Goal: Task Accomplishment & Management: Use online tool/utility

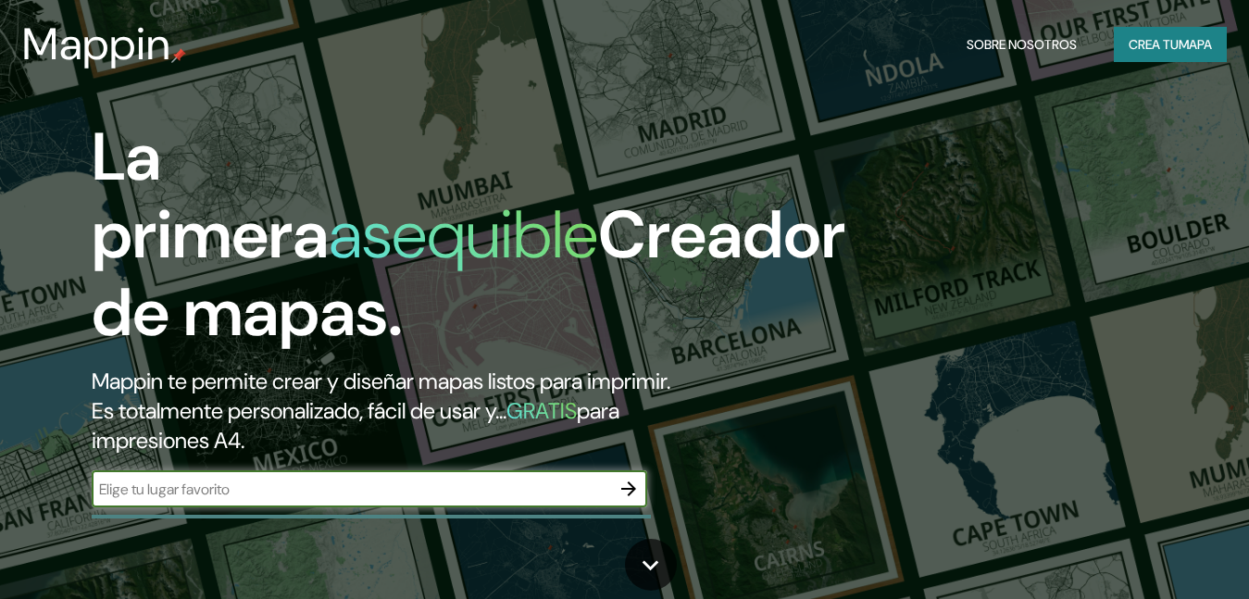
click at [1186, 48] on font "mapa" at bounding box center [1194, 44] width 33 height 17
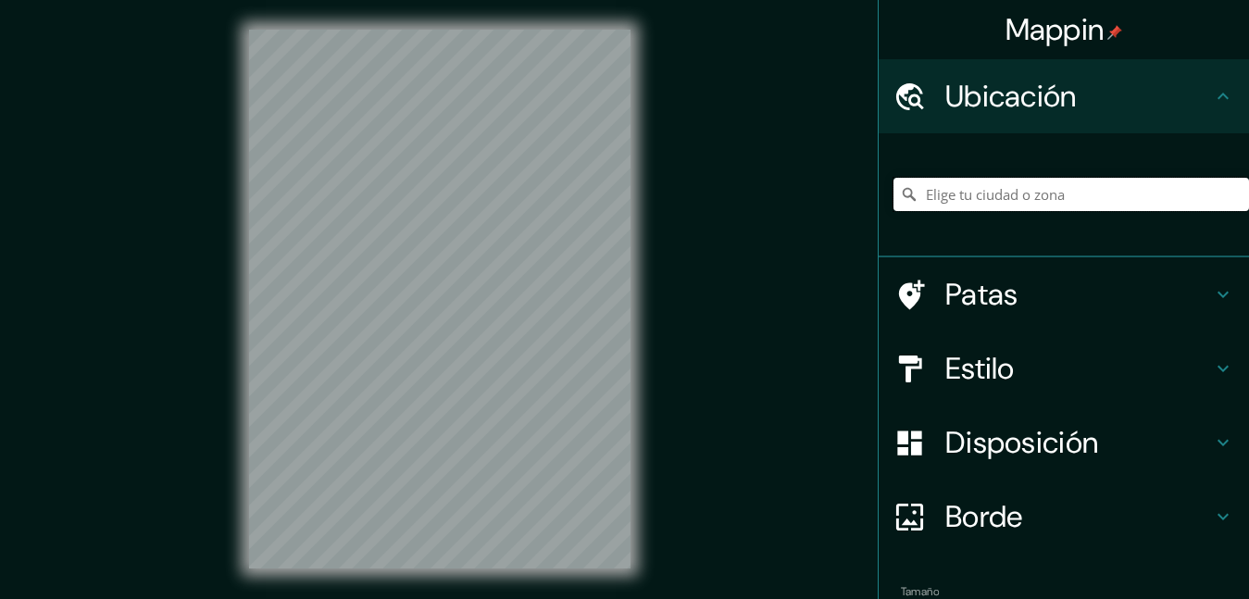
click at [957, 183] on input "Elige tu ciudad o zona" at bounding box center [1070, 194] width 355 height 33
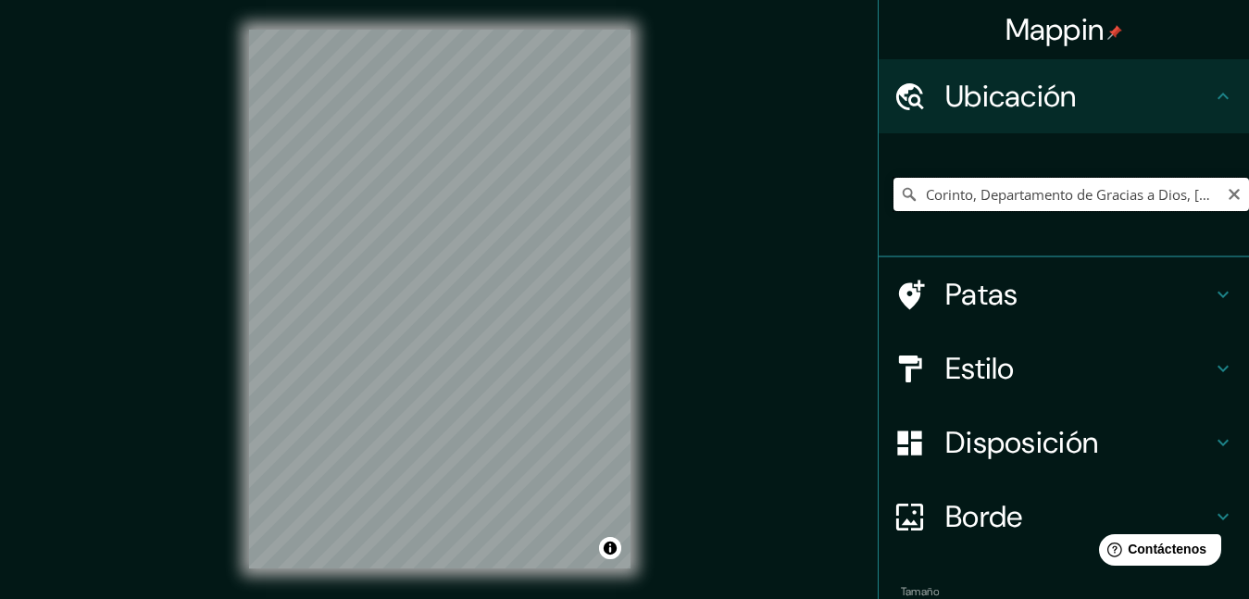
click at [1201, 195] on input "Corinto, Departamento de Gracias a Dios, [GEOGRAPHIC_DATA]" at bounding box center [1070, 194] width 355 height 33
type input "Corinto, Departamento de Gracias a Dios, [GEOGRAPHIC_DATA]"
click at [1228, 193] on icon "Claro" at bounding box center [1233, 194] width 11 height 11
click at [1151, 196] on input "Elige tu ciudad o zona" at bounding box center [1070, 194] width 355 height 33
type input "Yoro, Departamento [PERSON_NAME], [GEOGRAPHIC_DATA]"
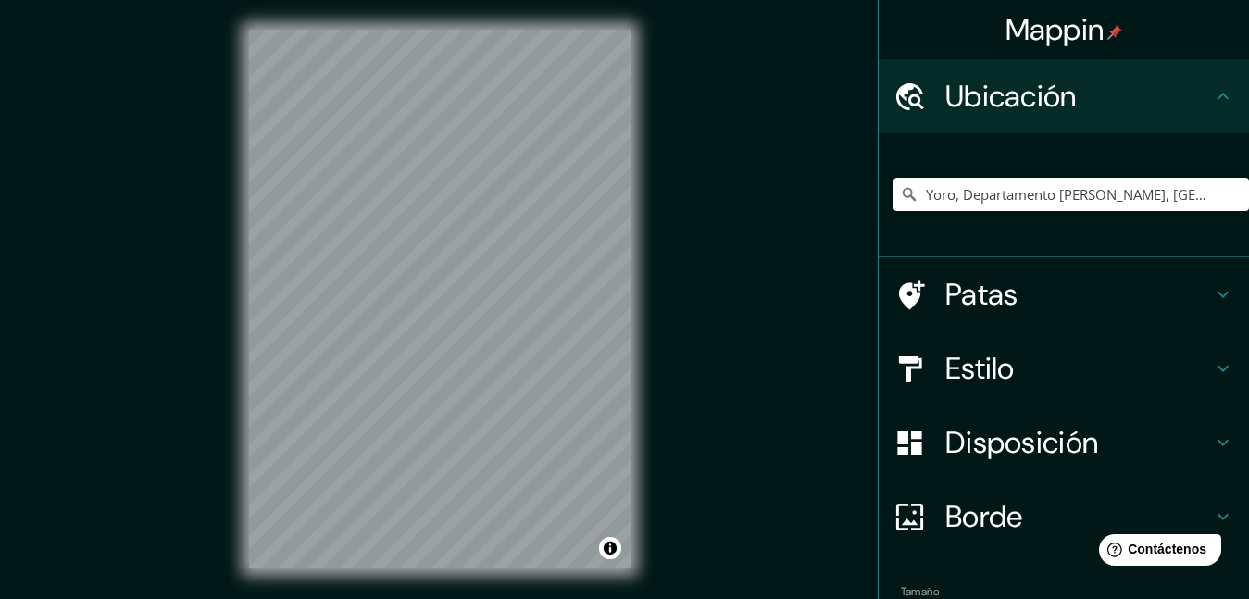
scroll to position [110, 0]
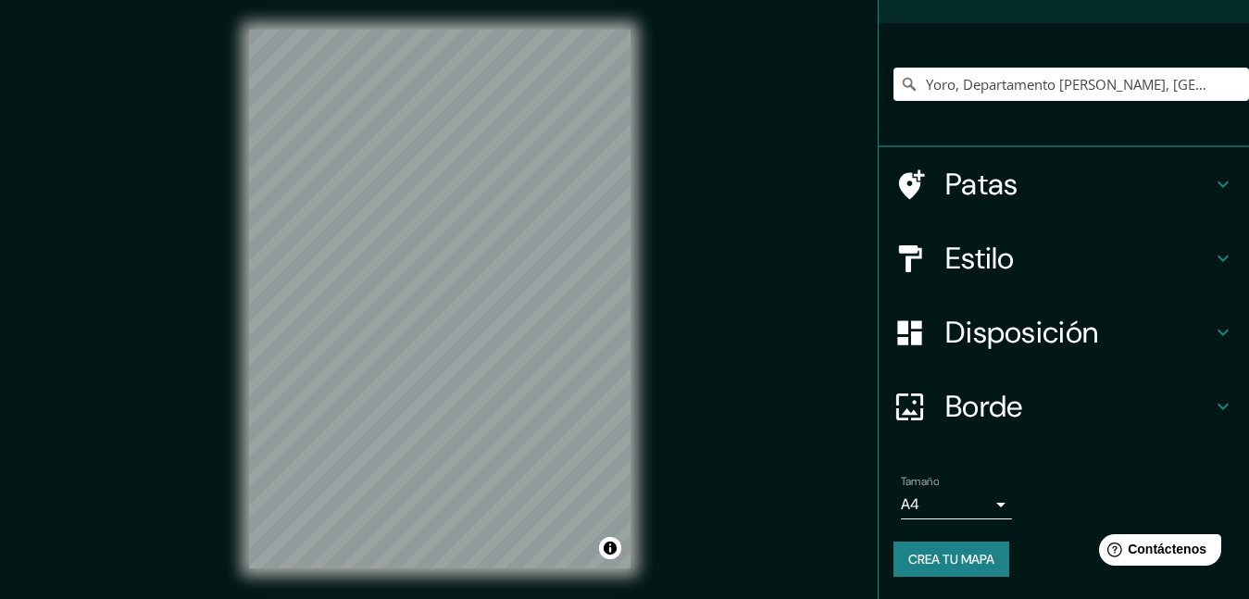
click at [1036, 268] on h4 "Estilo" at bounding box center [1078, 258] width 267 height 37
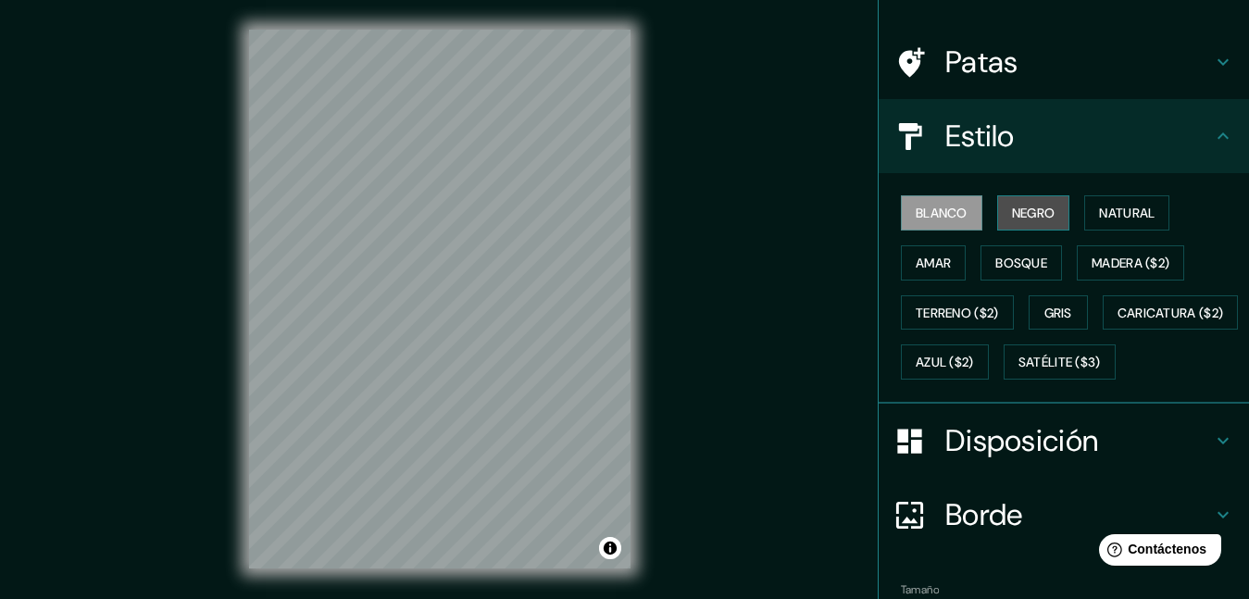
click at [1012, 218] on font "Negro" at bounding box center [1034, 213] width 44 height 17
click at [915, 214] on font "Blanco" at bounding box center [941, 213] width 52 height 17
click at [1108, 220] on font "Natural" at bounding box center [1127, 213] width 56 height 17
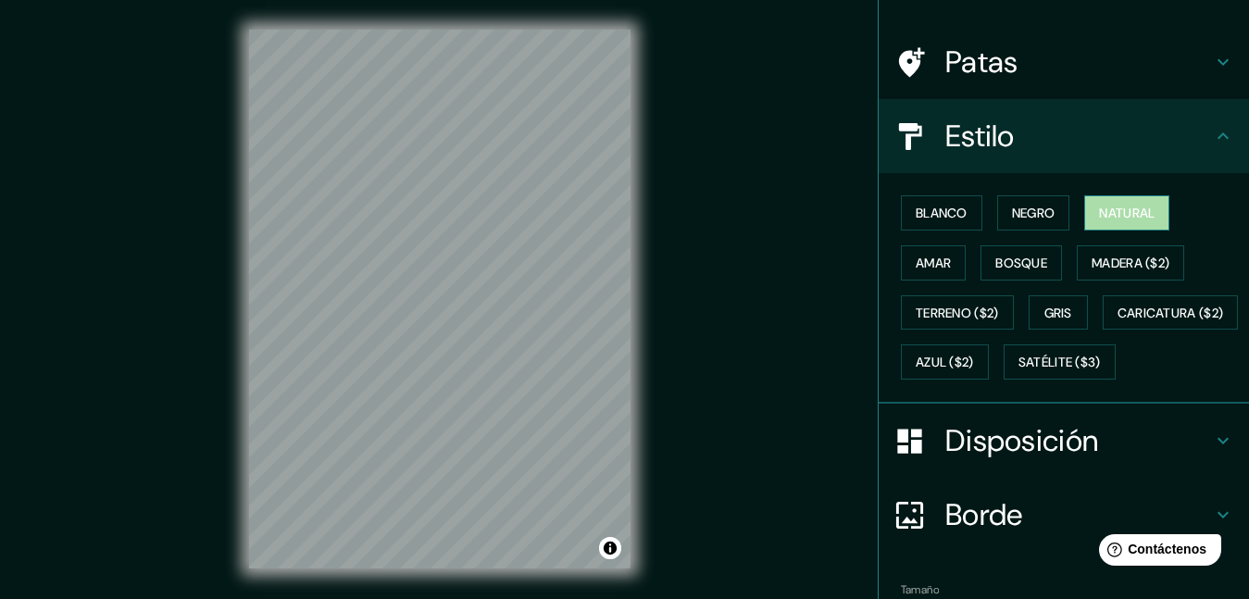
click at [1108, 220] on font "Natural" at bounding box center [1127, 213] width 56 height 17
click at [1012, 263] on font "Bosque" at bounding box center [1021, 263] width 52 height 17
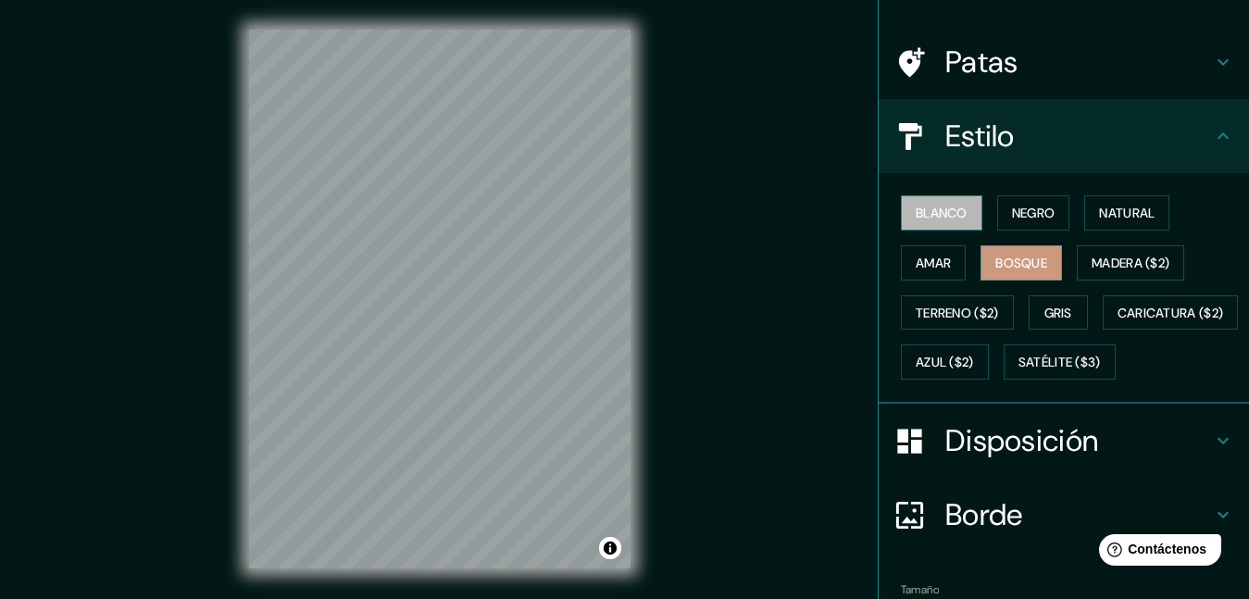
click at [932, 219] on font "Blanco" at bounding box center [941, 213] width 52 height 17
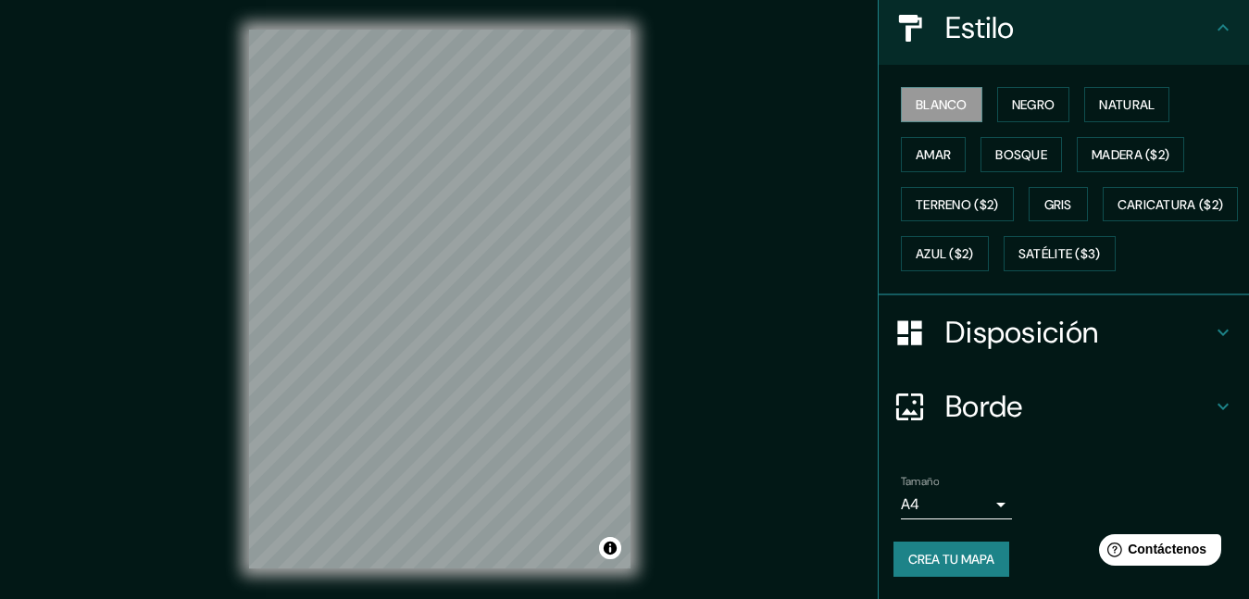
scroll to position [268, 0]
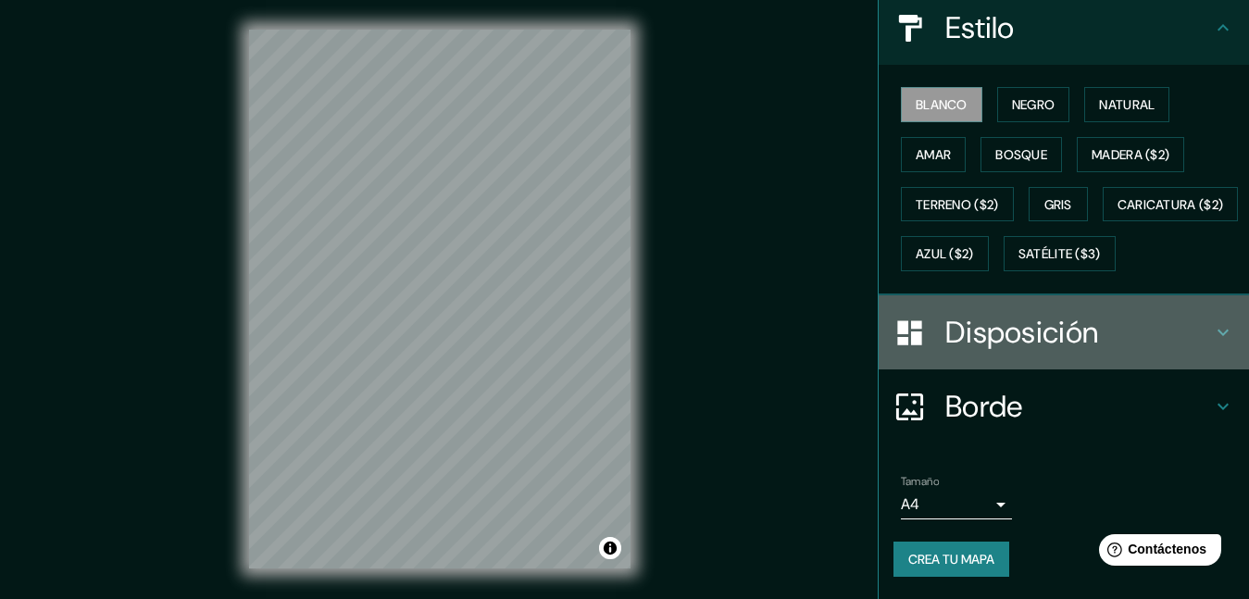
click at [1072, 341] on font "Disposición" at bounding box center [1021, 332] width 153 height 39
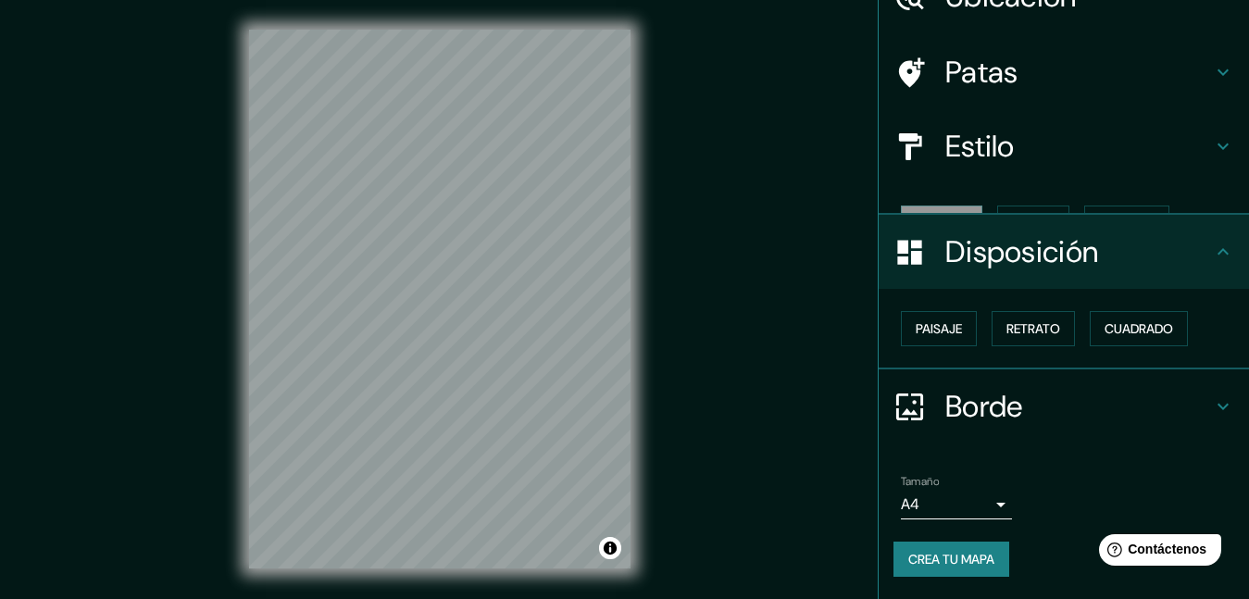
scroll to position [68, 0]
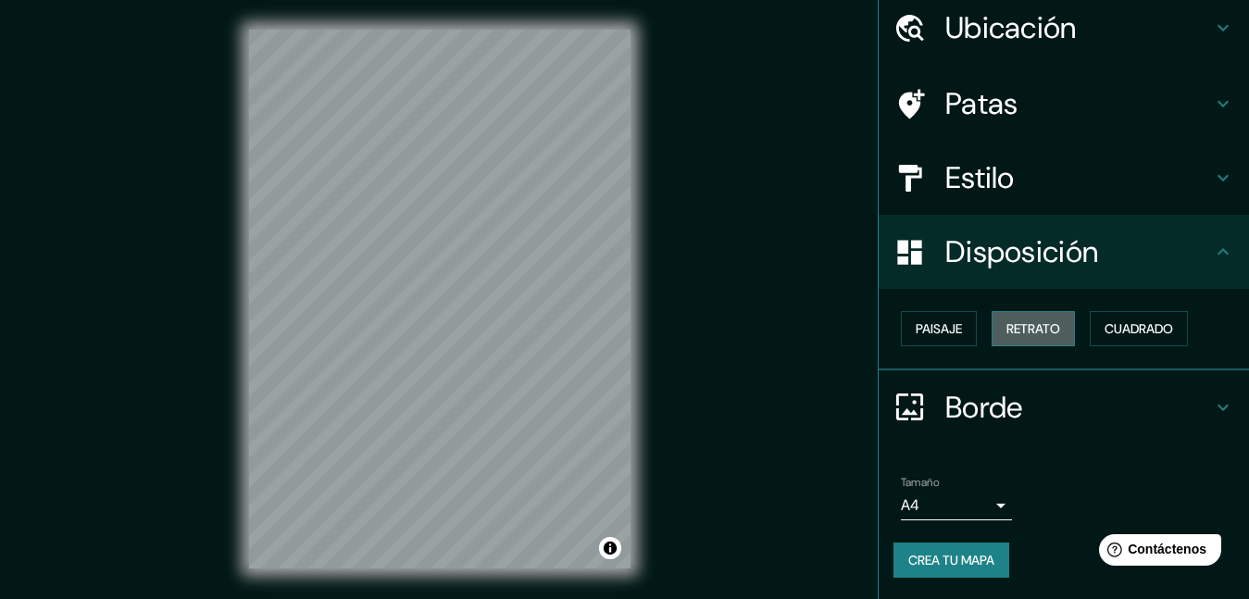
click at [1035, 335] on font "Retrato" at bounding box center [1033, 328] width 54 height 17
click at [949, 332] on font "Paisaje" at bounding box center [938, 328] width 46 height 17
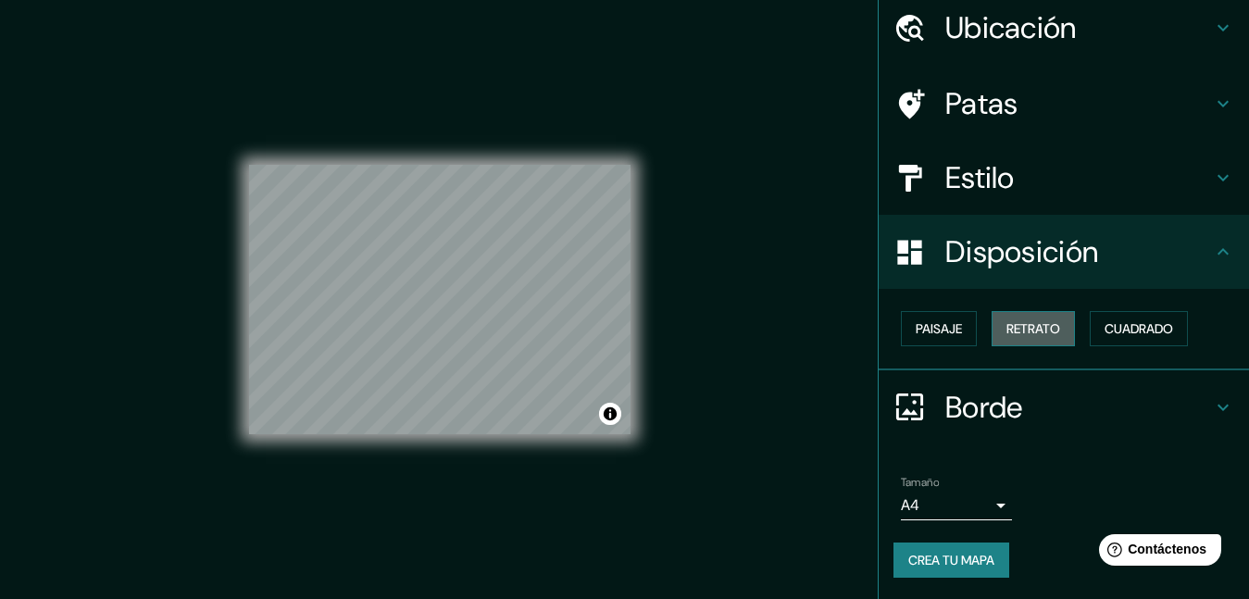
click at [1006, 326] on font "Retrato" at bounding box center [1033, 328] width 54 height 17
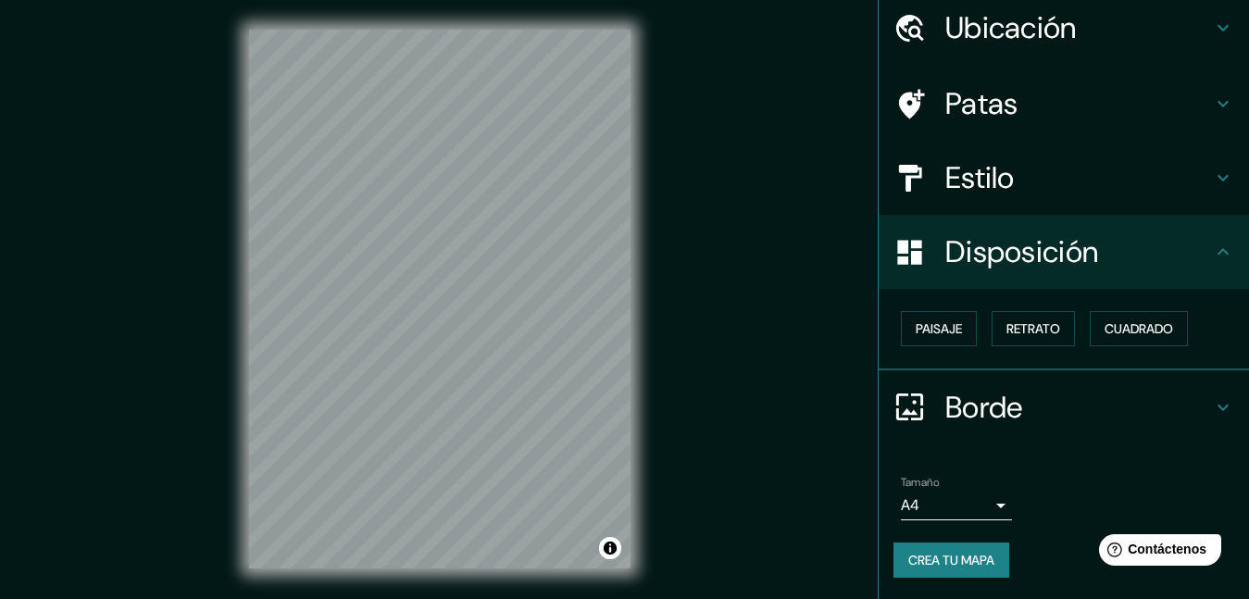
click at [1039, 239] on font "Disposición" at bounding box center [1021, 251] width 153 height 39
